Goal: Task Accomplishment & Management: Manage account settings

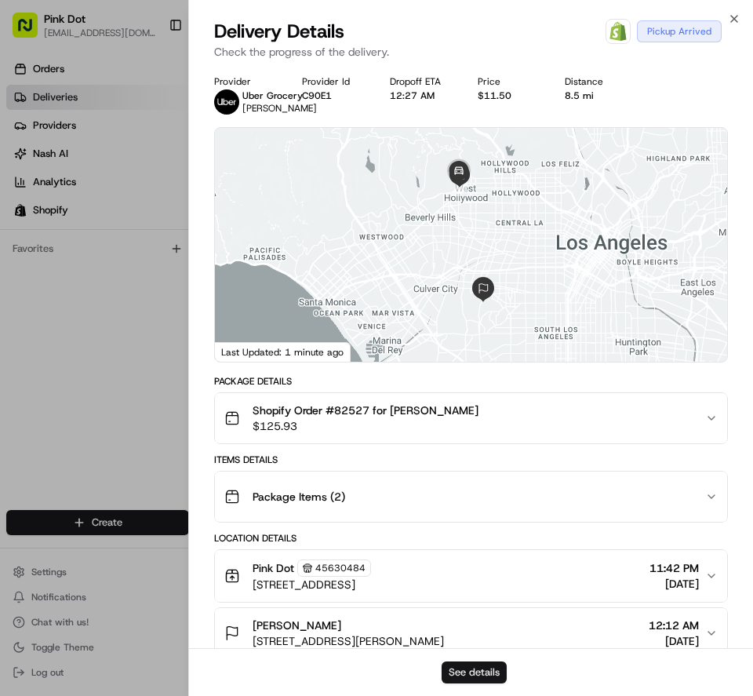
click at [479, 676] on button "See details" at bounding box center [474, 672] width 65 height 22
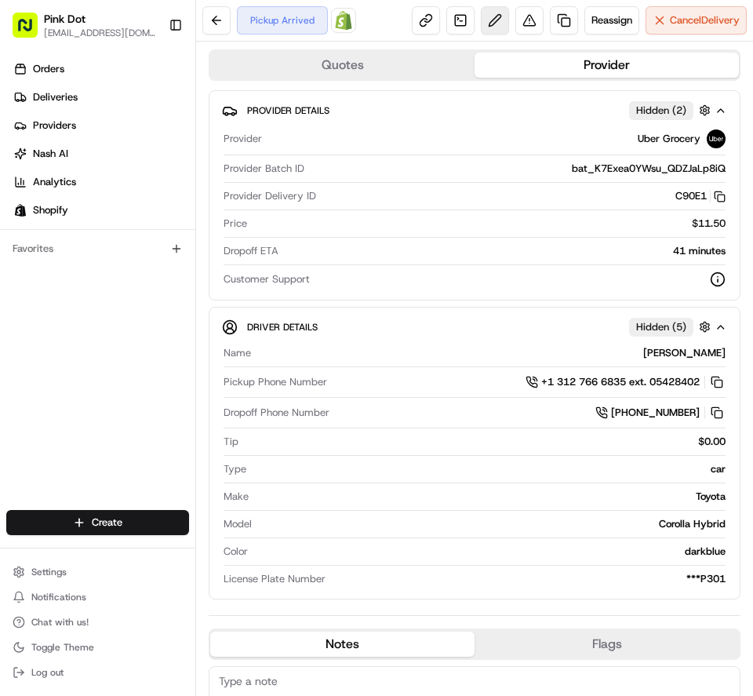
click at [481, 26] on button at bounding box center [495, 20] width 28 height 28
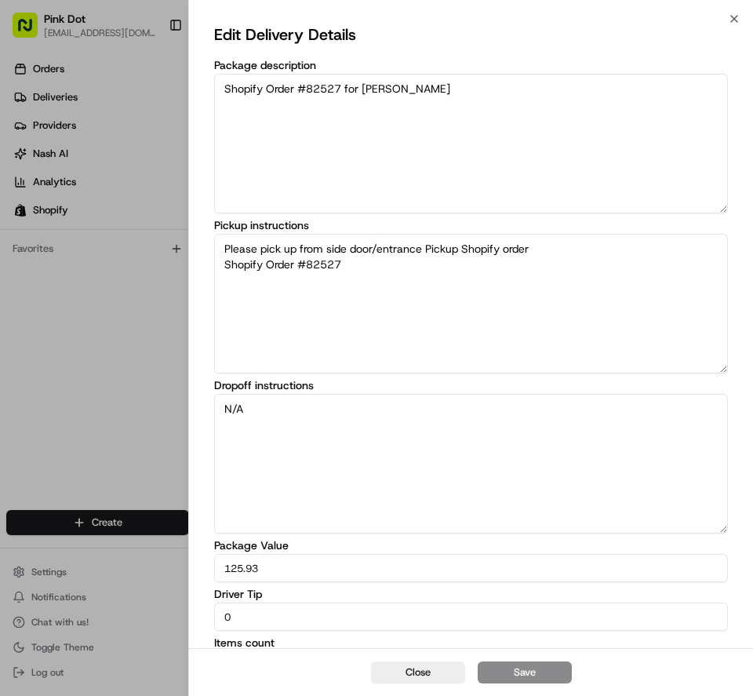
click at [308, 617] on input "0" at bounding box center [471, 617] width 514 height 28
type input "10"
click at [534, 669] on button "Save" at bounding box center [525, 672] width 94 height 22
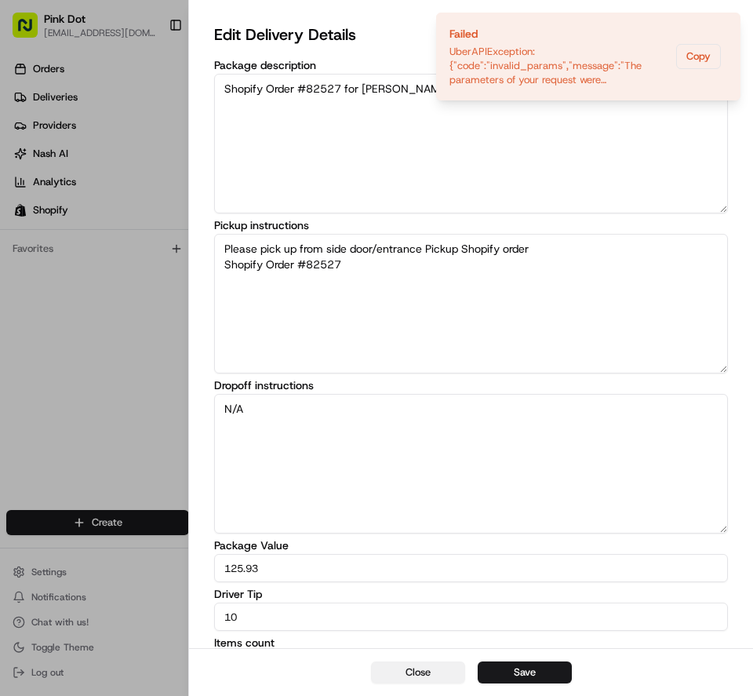
click at [429, 682] on button "Close" at bounding box center [418, 672] width 94 height 22
